Goal: Complete application form

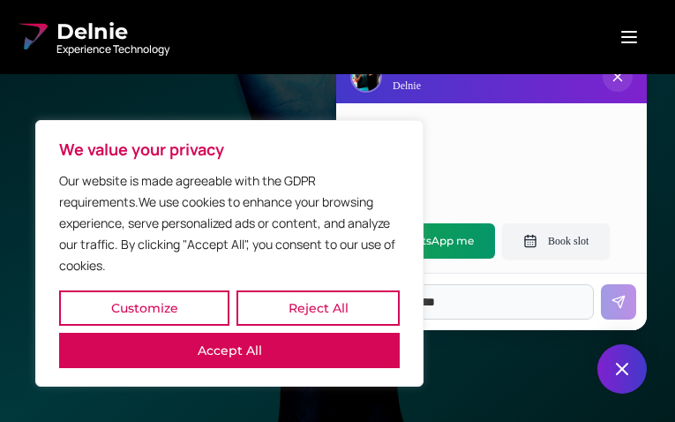
type input "**********"
